Goal: Download file/media

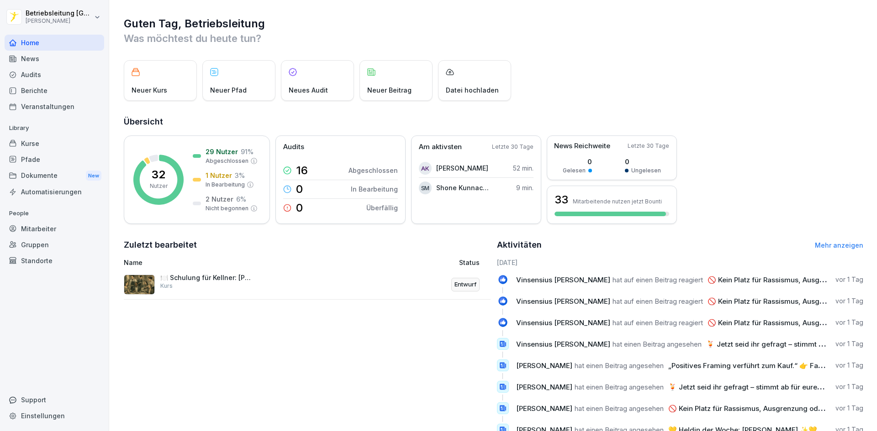
click at [28, 55] on div "News" at bounding box center [55, 59] width 100 height 16
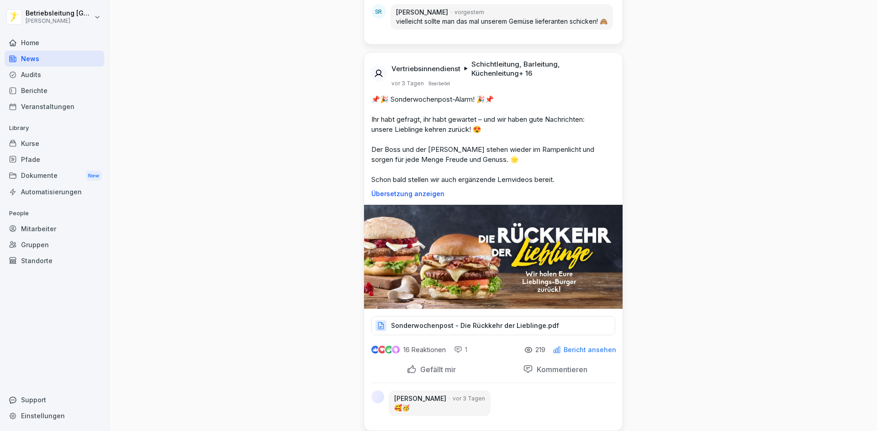
scroll to position [1735, 0]
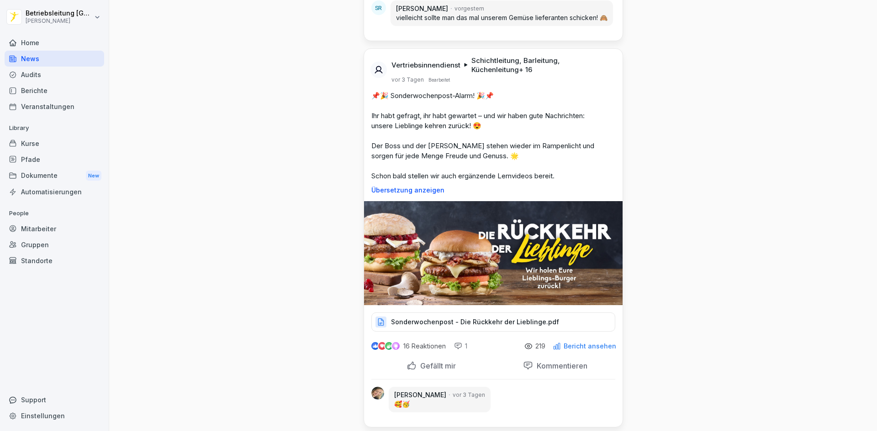
click at [487, 321] on p "Sonderwochenpost - Die Rückkehr der Lieblinge.pdf" at bounding box center [475, 322] width 168 height 9
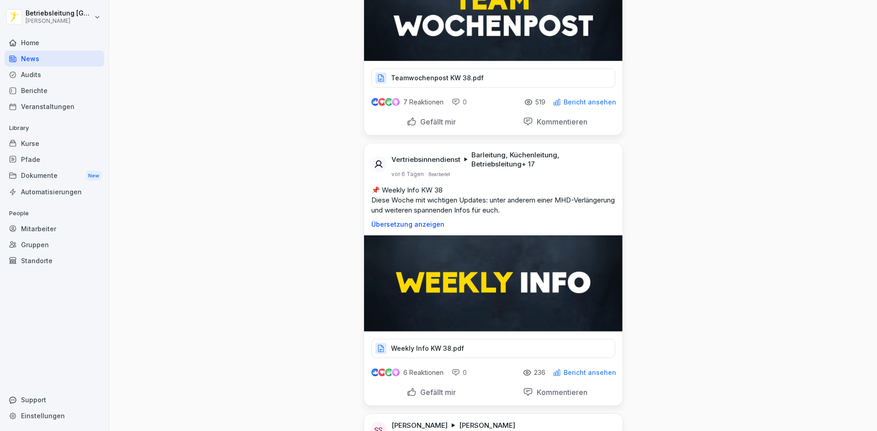
scroll to position [3333, 0]
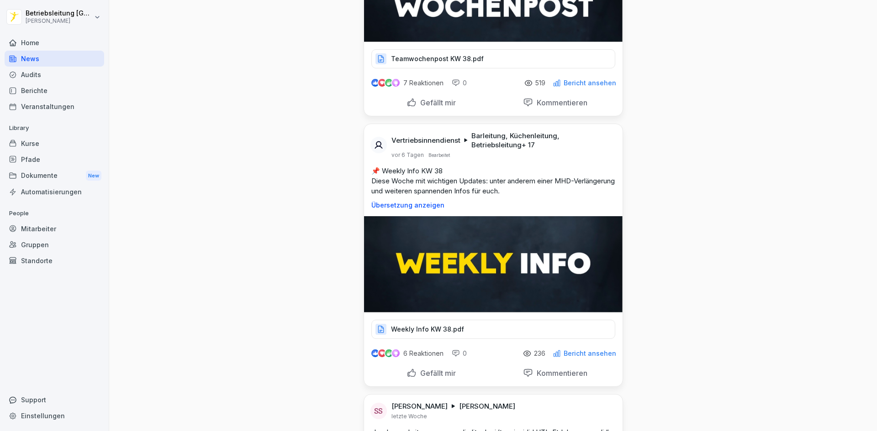
click at [466, 337] on div "Weekly Info KW 38.pdf" at bounding box center [493, 329] width 244 height 19
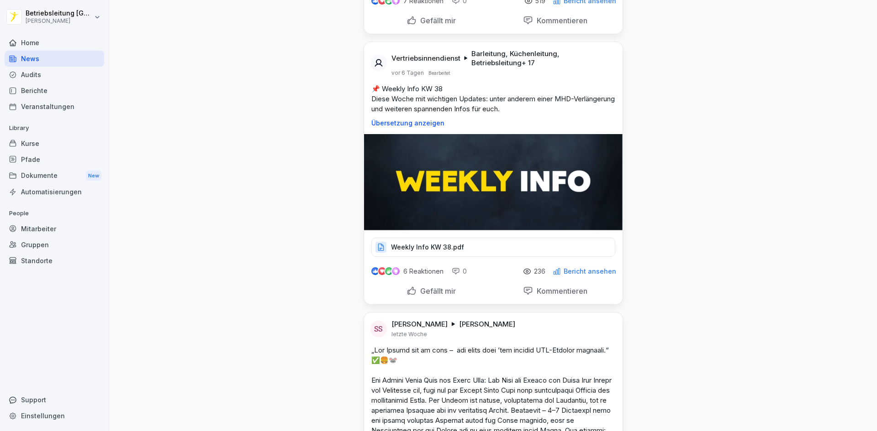
scroll to position [3425, 0]
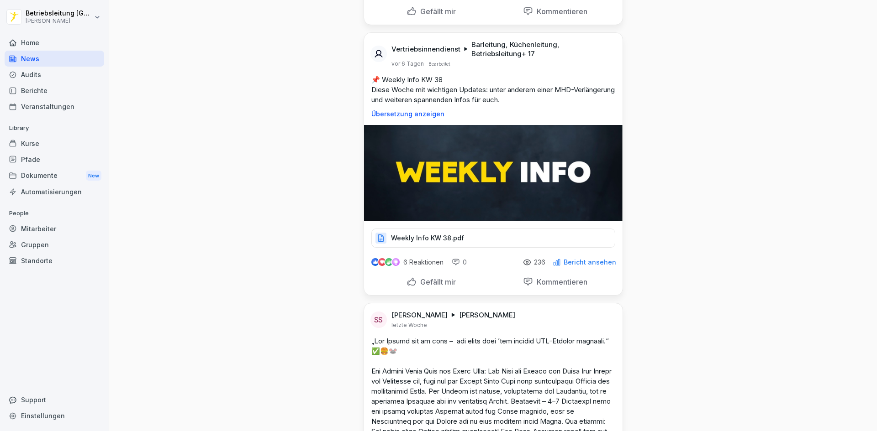
click at [500, 246] on div "Weekly Info KW 38.pdf" at bounding box center [493, 238] width 244 height 19
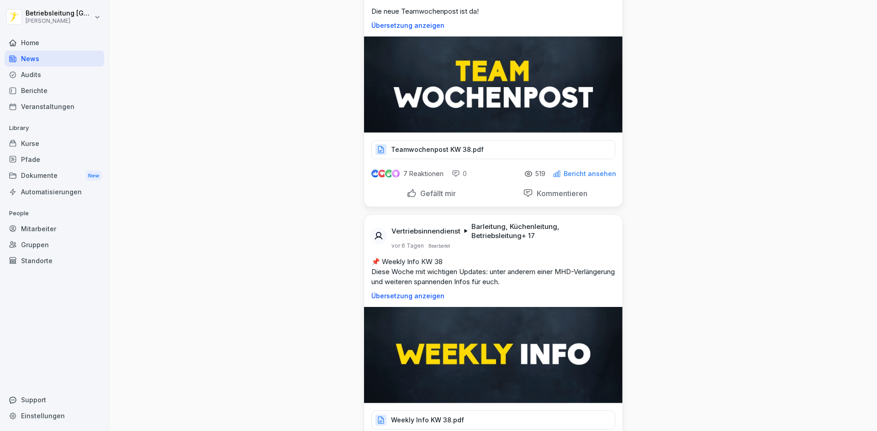
scroll to position [3242, 0]
click at [504, 159] on div "Teamwochenpost KW 38.pdf" at bounding box center [493, 150] width 244 height 19
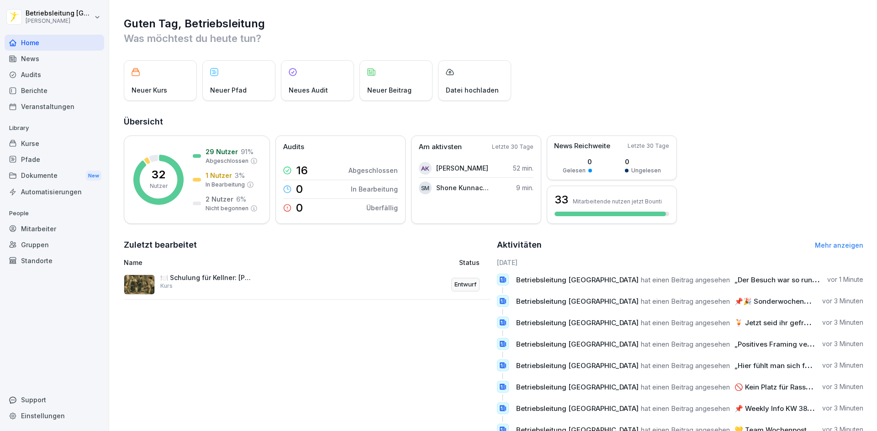
click at [58, 61] on div "News" at bounding box center [55, 59] width 100 height 16
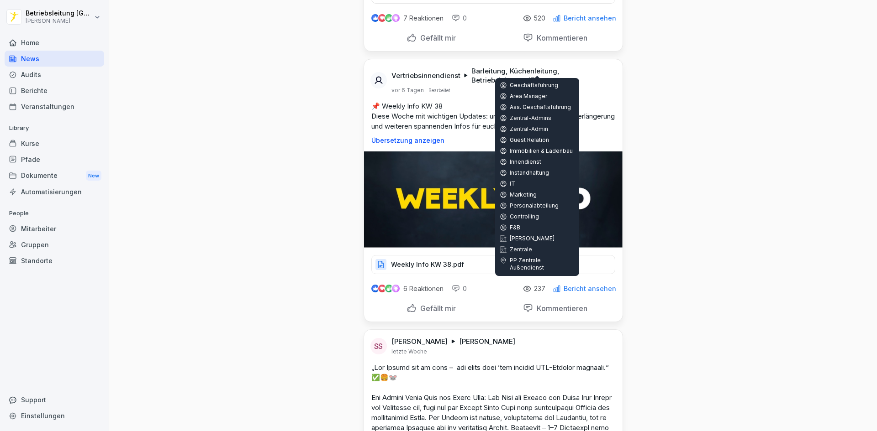
scroll to position [3425, 0]
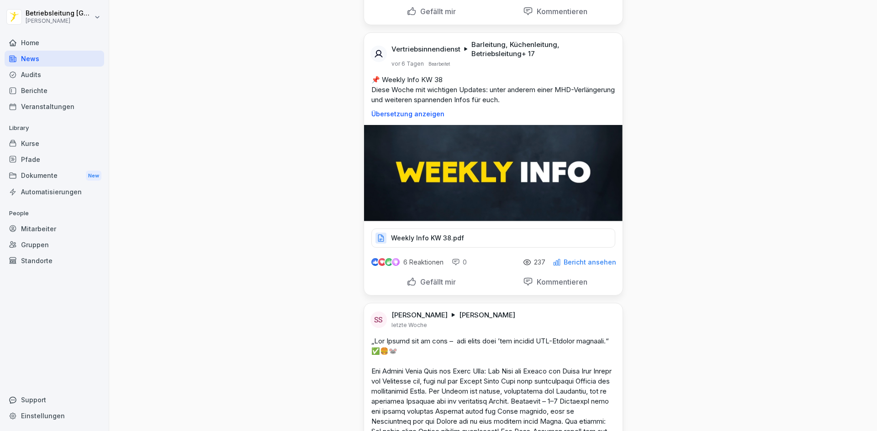
click at [485, 248] on div "Weekly Info KW 38.pdf" at bounding box center [493, 238] width 244 height 19
click at [463, 248] on div "Weekly Info KW 38.pdf" at bounding box center [493, 238] width 244 height 19
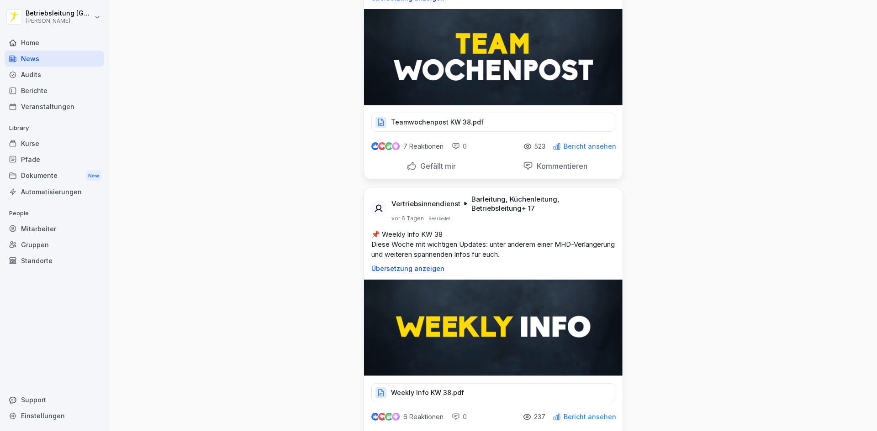
scroll to position [3151, 0]
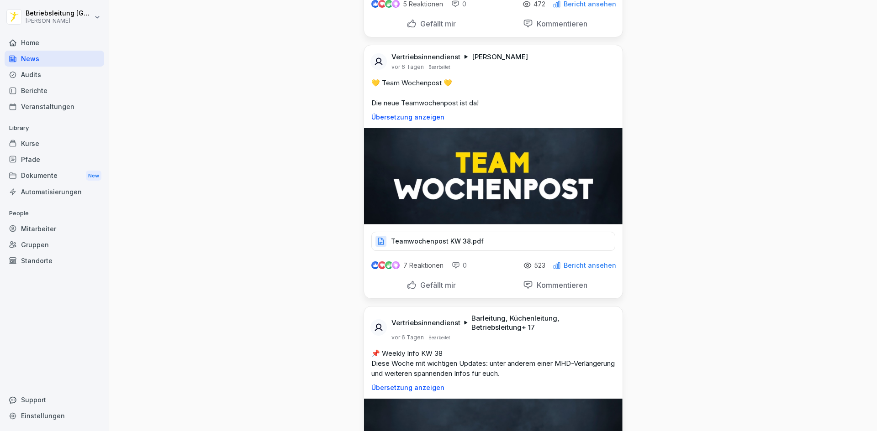
click at [468, 251] on div "Teamwochenpost KW 38.pdf" at bounding box center [493, 241] width 244 height 19
click at [512, 249] on div "Teamwochenpost KW 38.pdf" at bounding box center [493, 241] width 244 height 19
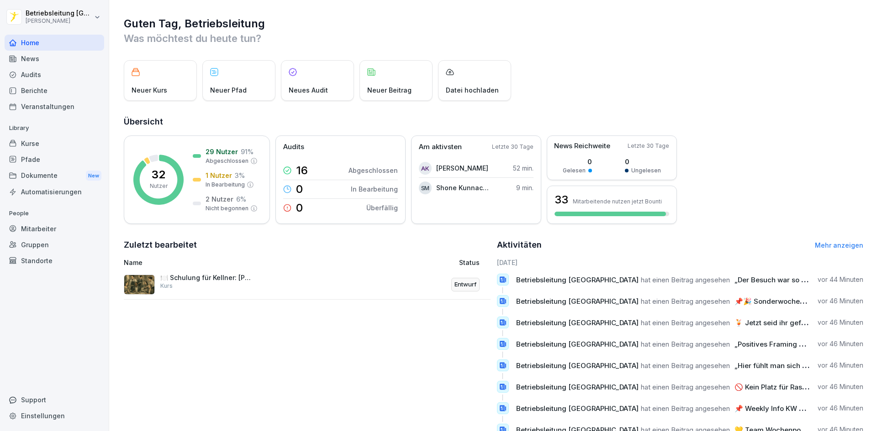
click at [34, 171] on div "Dokumente New" at bounding box center [55, 176] width 100 height 17
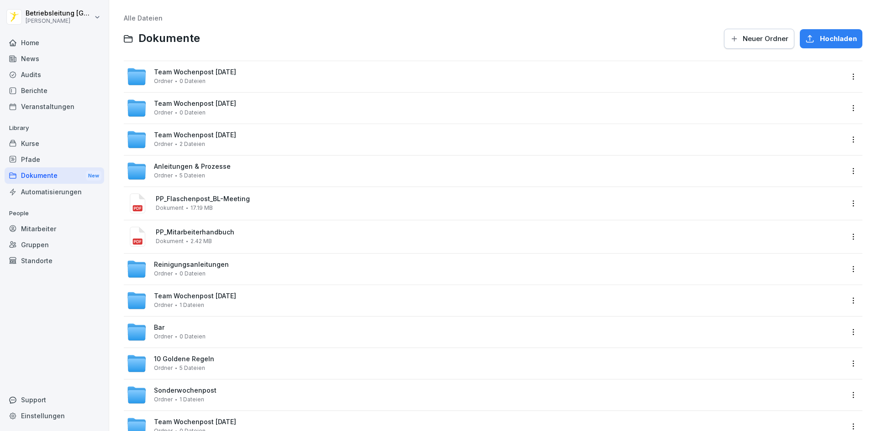
click at [195, 71] on span "Team Wochenpost [DATE]" at bounding box center [195, 72] width 82 height 8
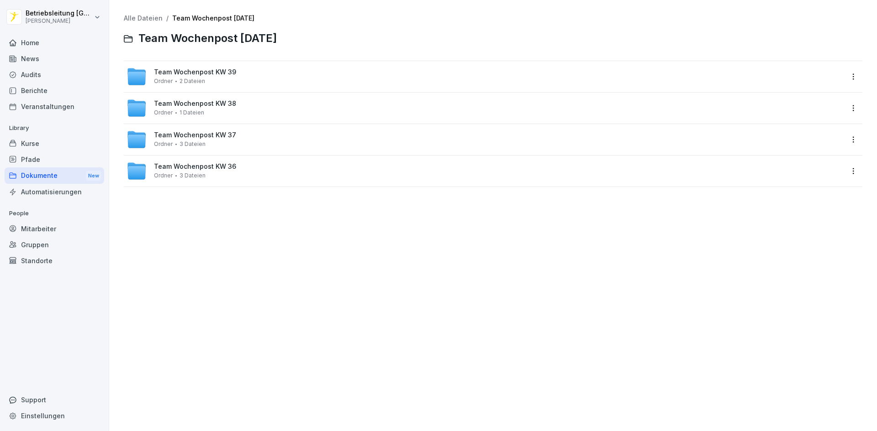
click at [142, 77] on icon at bounding box center [136, 78] width 18 height 13
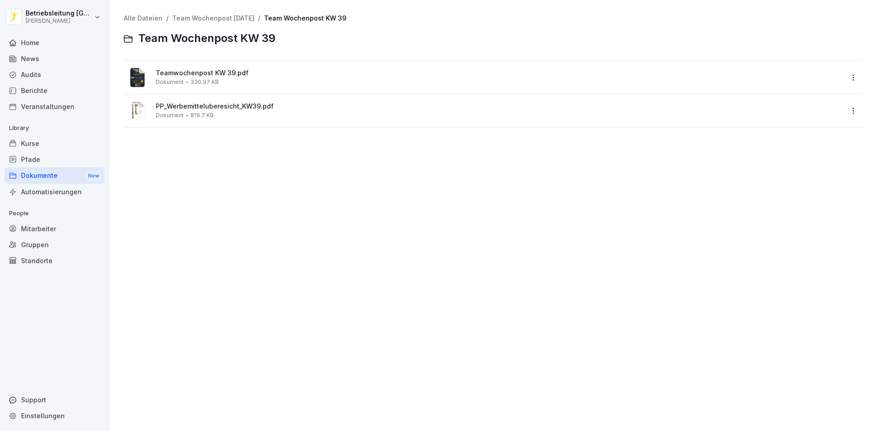
click at [136, 111] on image at bounding box center [138, 111] width 16 height 20
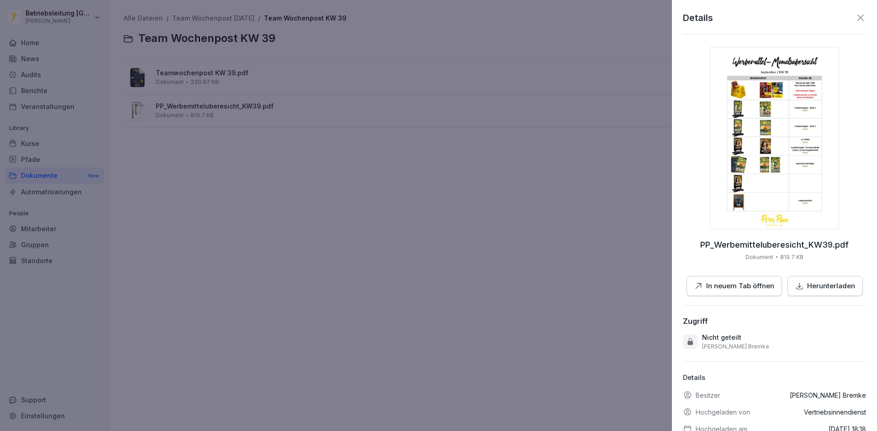
click at [772, 152] on img at bounding box center [774, 138] width 129 height 183
click at [296, 177] on div at bounding box center [438, 215] width 877 height 431
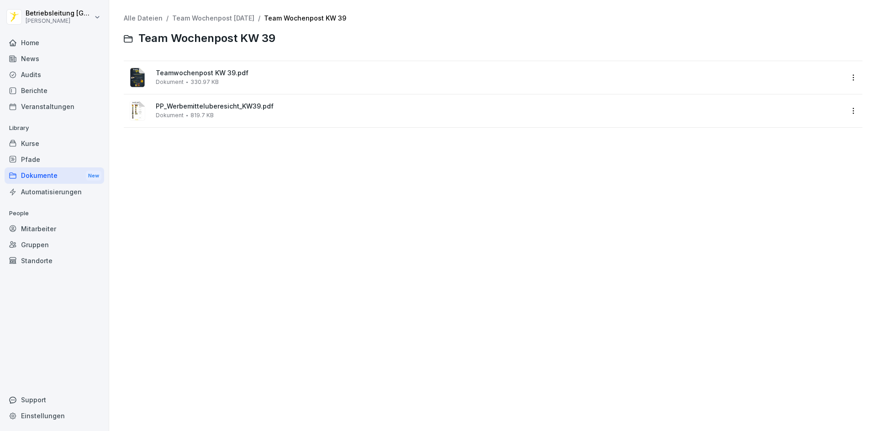
click at [252, 81] on div "Teamwochenpost KW 39.pdf Dokument 330.97 KB" at bounding box center [499, 77] width 687 height 16
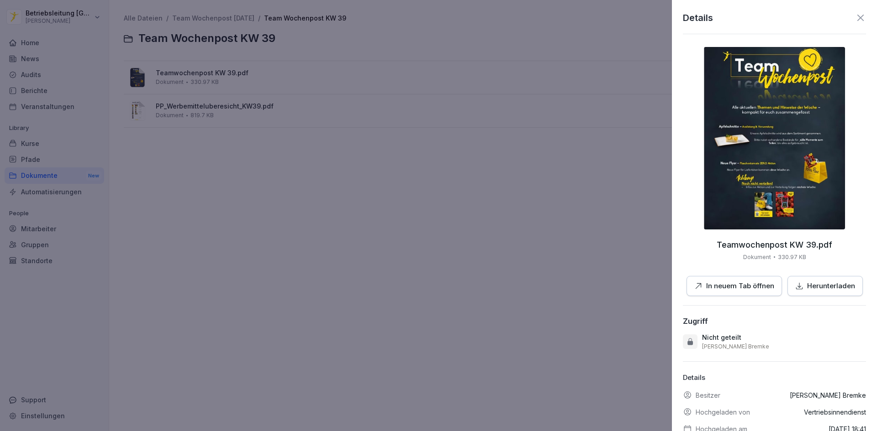
click at [816, 284] on p "Herunterladen" at bounding box center [831, 286] width 48 height 11
